Goal: Information Seeking & Learning: Learn about a topic

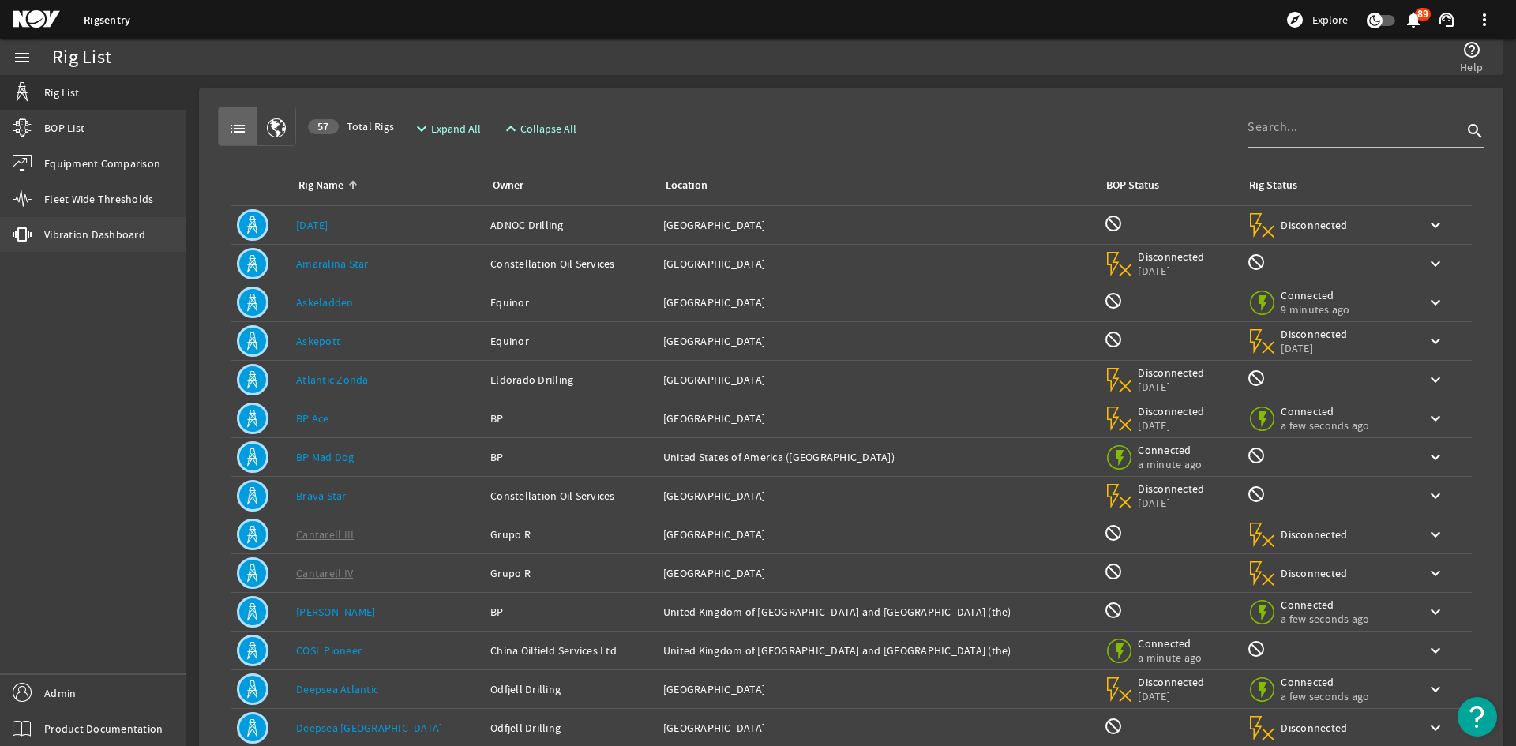
click at [109, 242] on link "vibration Vibration Dashboard" at bounding box center [93, 234] width 186 height 35
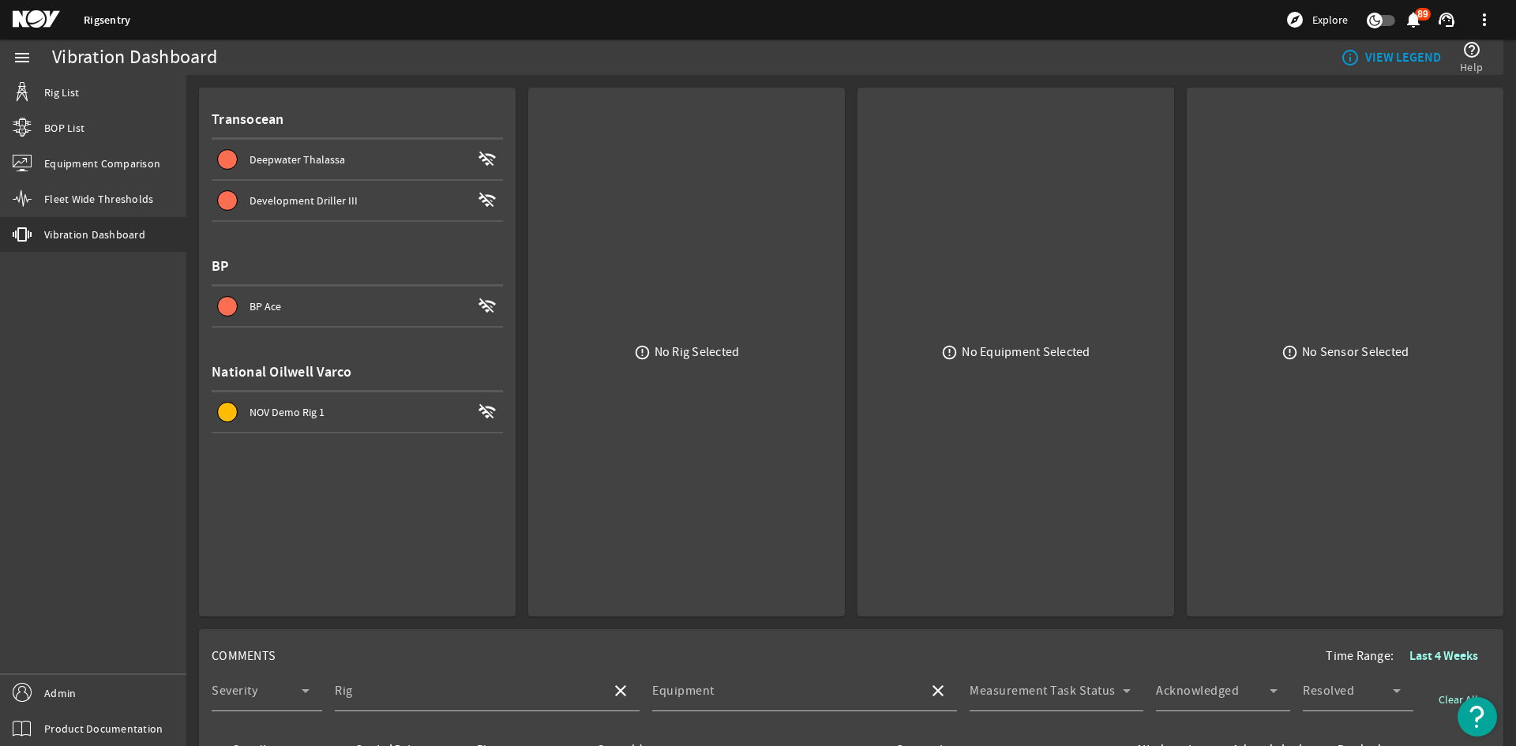
click at [357, 314] on span "BP Ace wifi_off" at bounding box center [360, 306] width 285 height 19
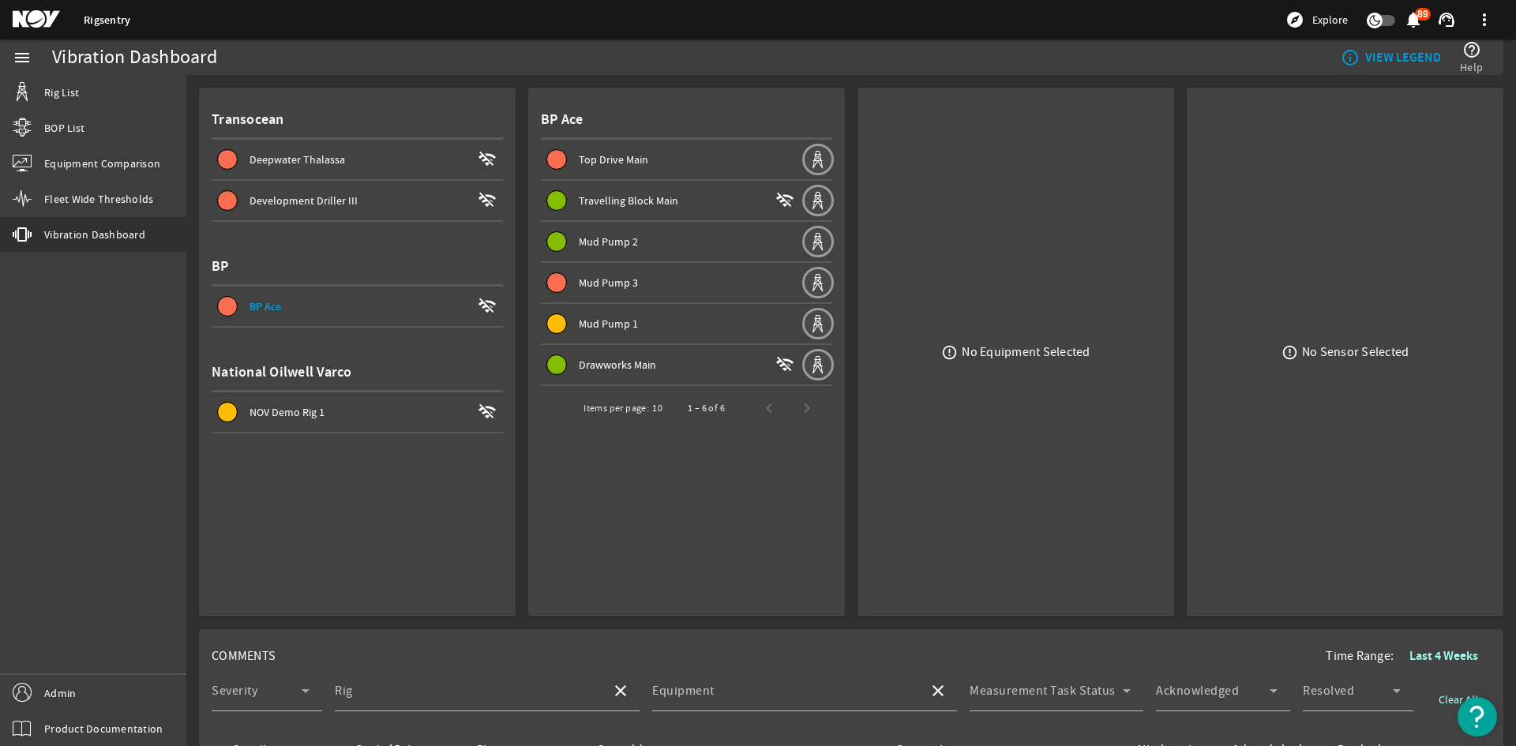
click at [369, 196] on div "Development Driller III" at bounding box center [361, 201] width 222 height 16
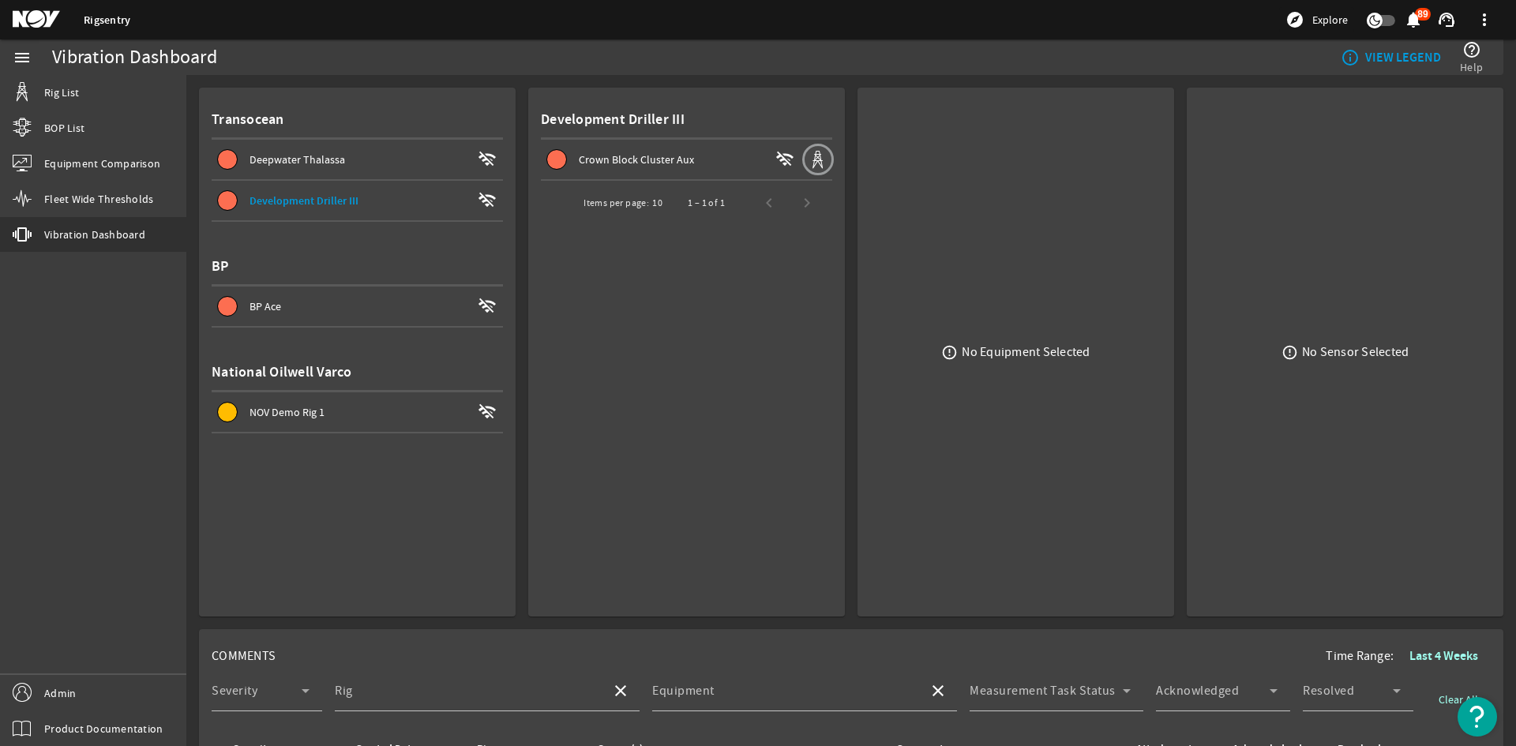
click at [336, 166] on span "Deepwater Thalassa" at bounding box center [298, 159] width 96 height 14
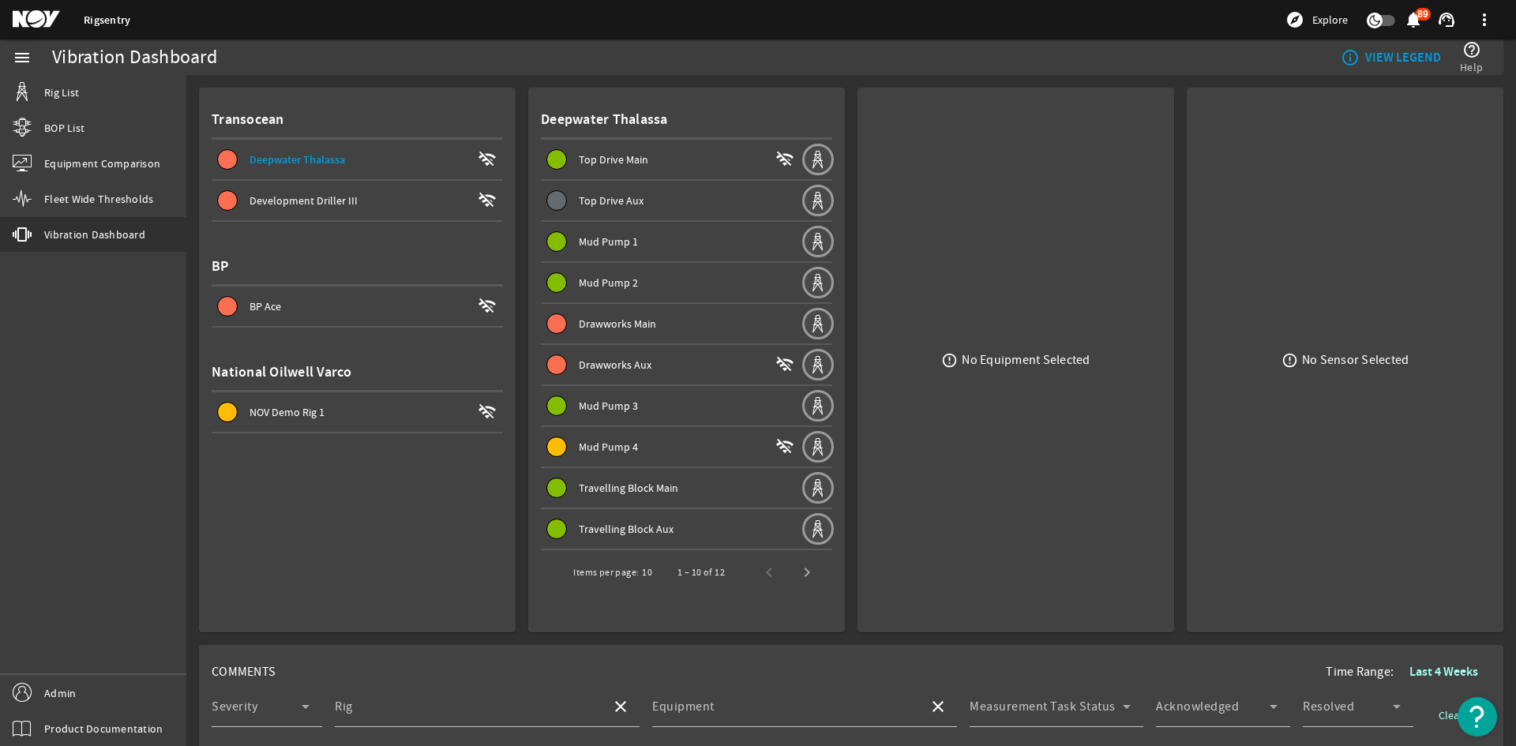
click at [653, 172] on span at bounding box center [671, 160] width 260 height 38
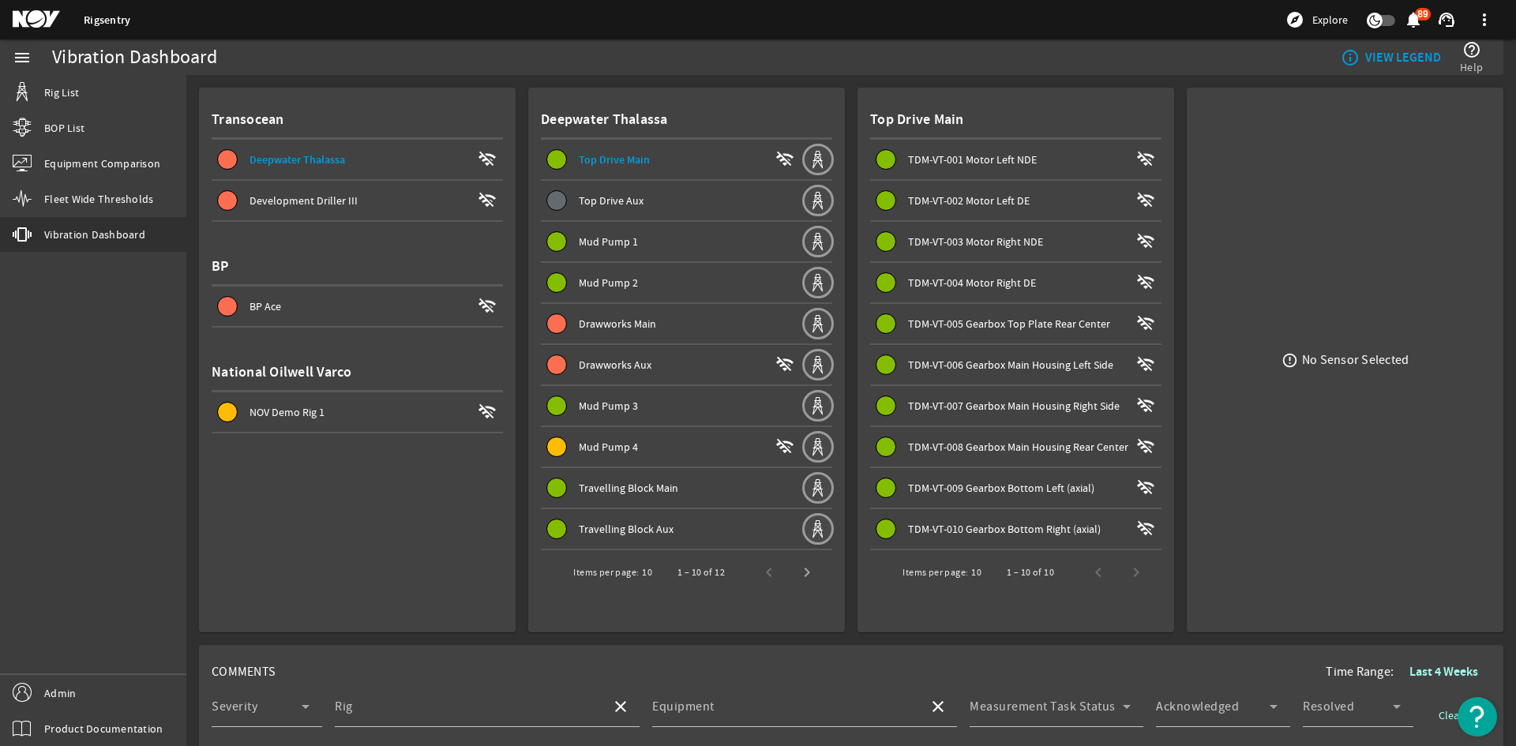
click at [969, 166] on span "TDM-VT-001 Motor Left NDE" at bounding box center [972, 159] width 129 height 14
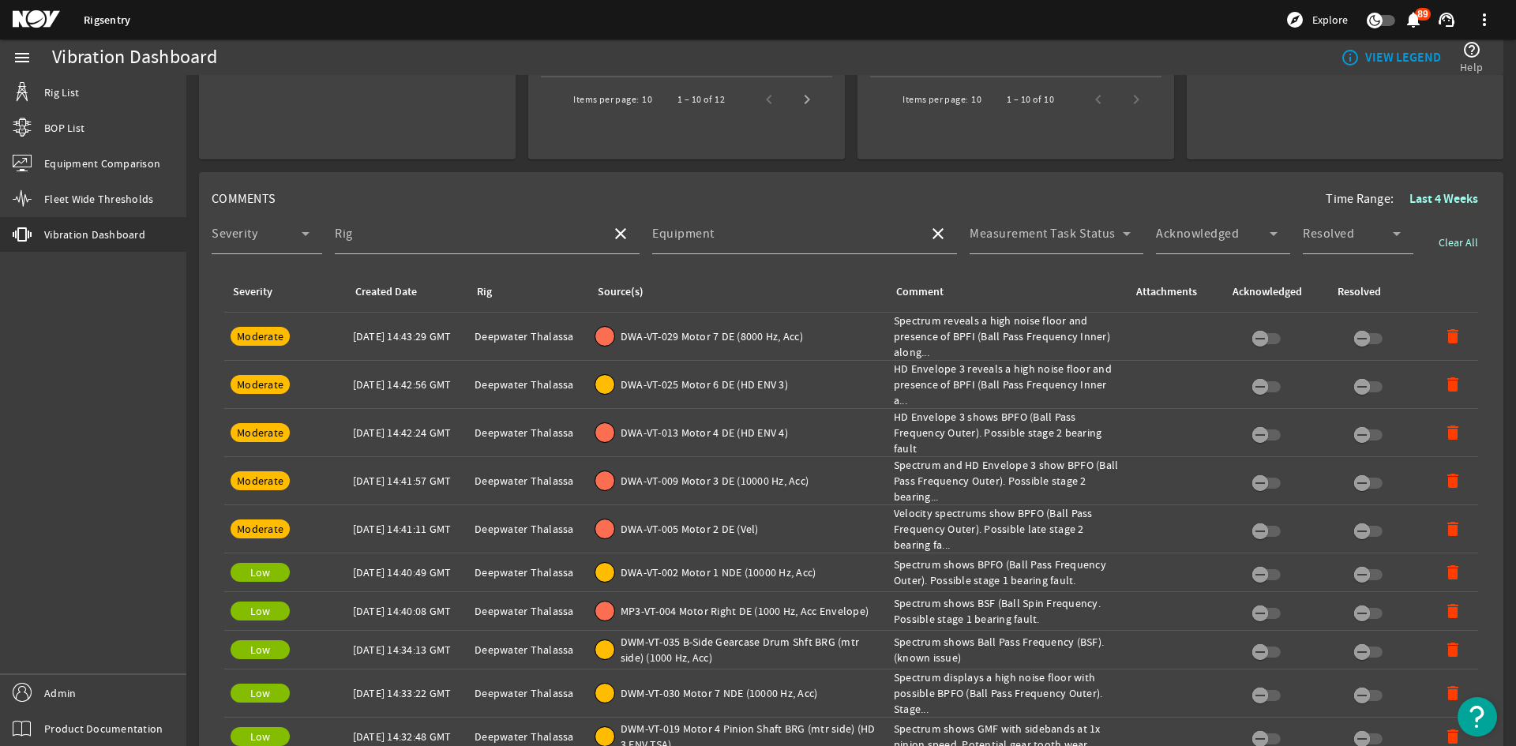
scroll to position [474, 0]
click at [835, 348] on td "Source(s): DWA-VT-029 Motor 7 DE (8000 Hz, Acc)" at bounding box center [738, 336] width 298 height 48
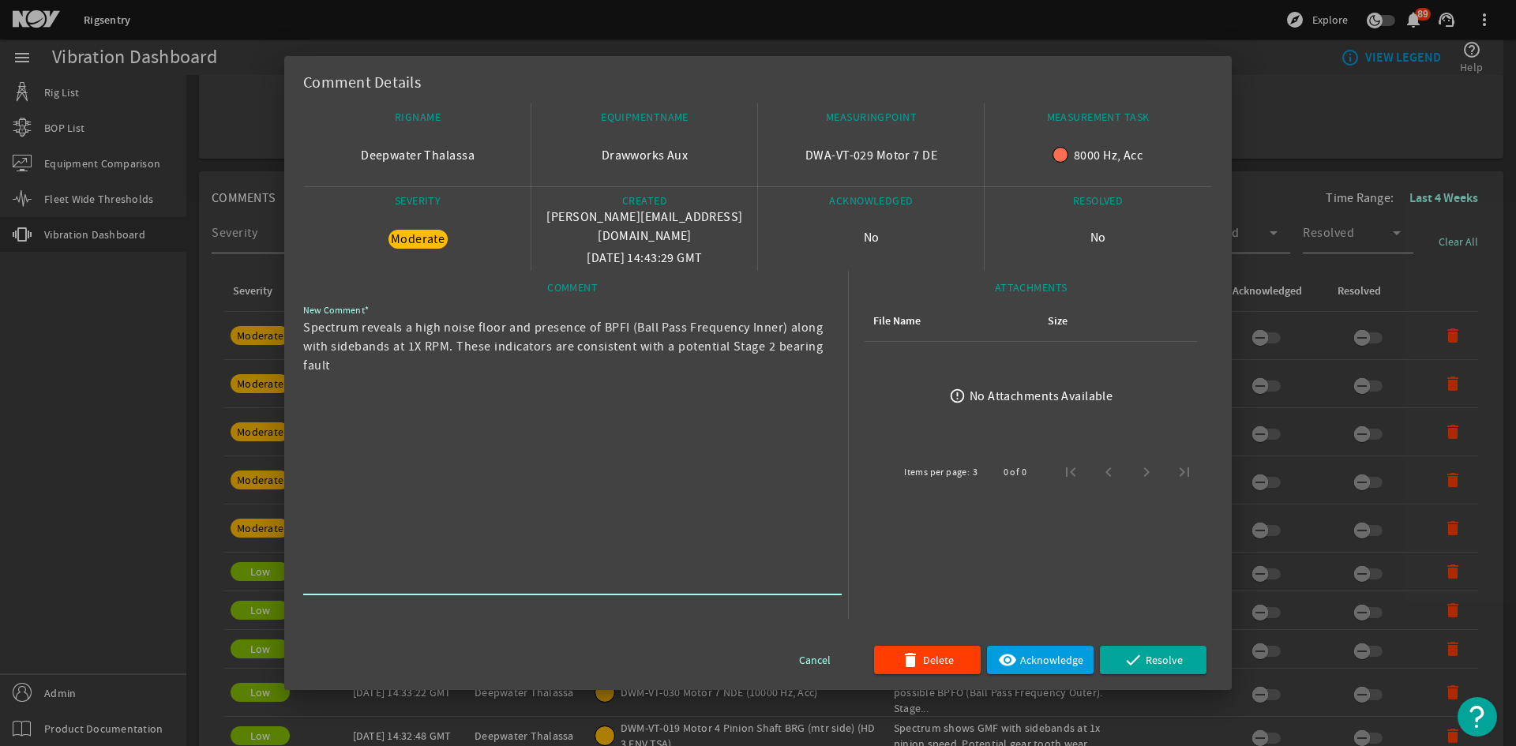
drag, startPoint x: 360, startPoint y: 381, endPoint x: 290, endPoint y: 310, distance: 99.4
click at [290, 310] on mat-dialog-content "RIGNAME Deepwater Thalassa EQUIPMENTNAME Drawworks Aux MEASURINGPOINT DWA-VT-02…" at bounding box center [757, 396] width 947 height 587
click at [415, 398] on textarea "Spectrum reveals a high noise floor and presence of BPFI (Ball Pass Frequency I…" at bounding box center [566, 454] width 526 height 272
